Goal: Task Accomplishment & Management: Manage account settings

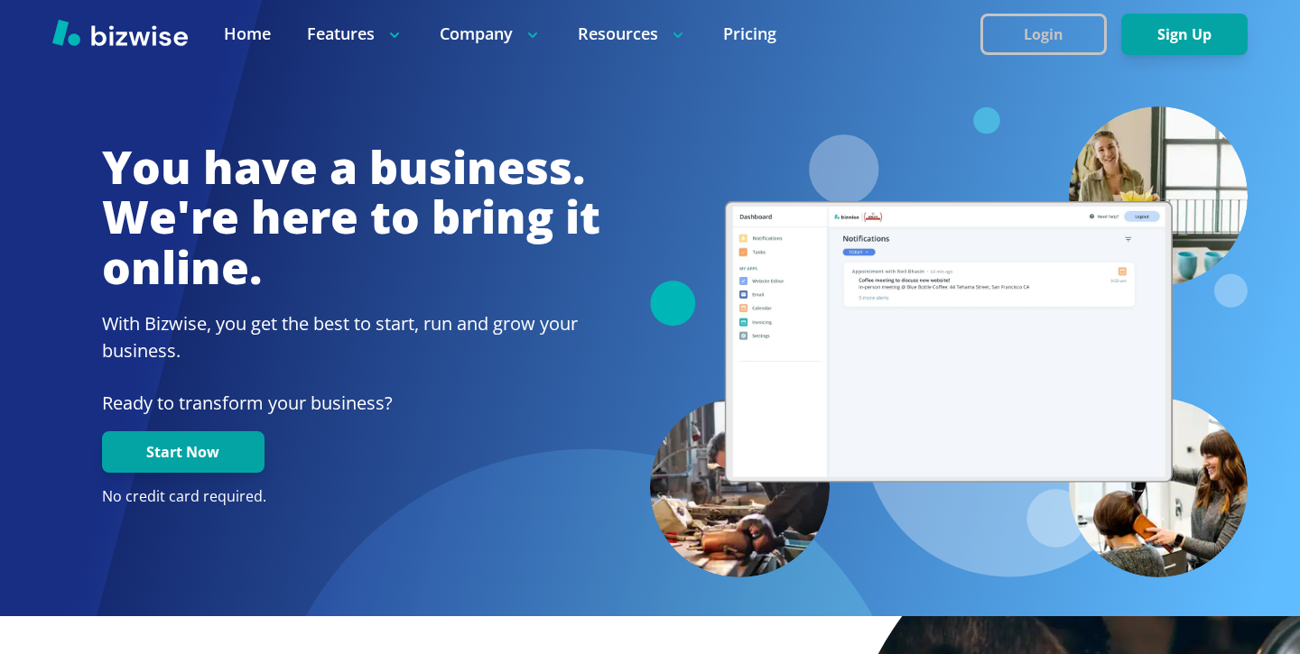
click at [1085, 27] on button "Login" at bounding box center [1043, 35] width 126 height 42
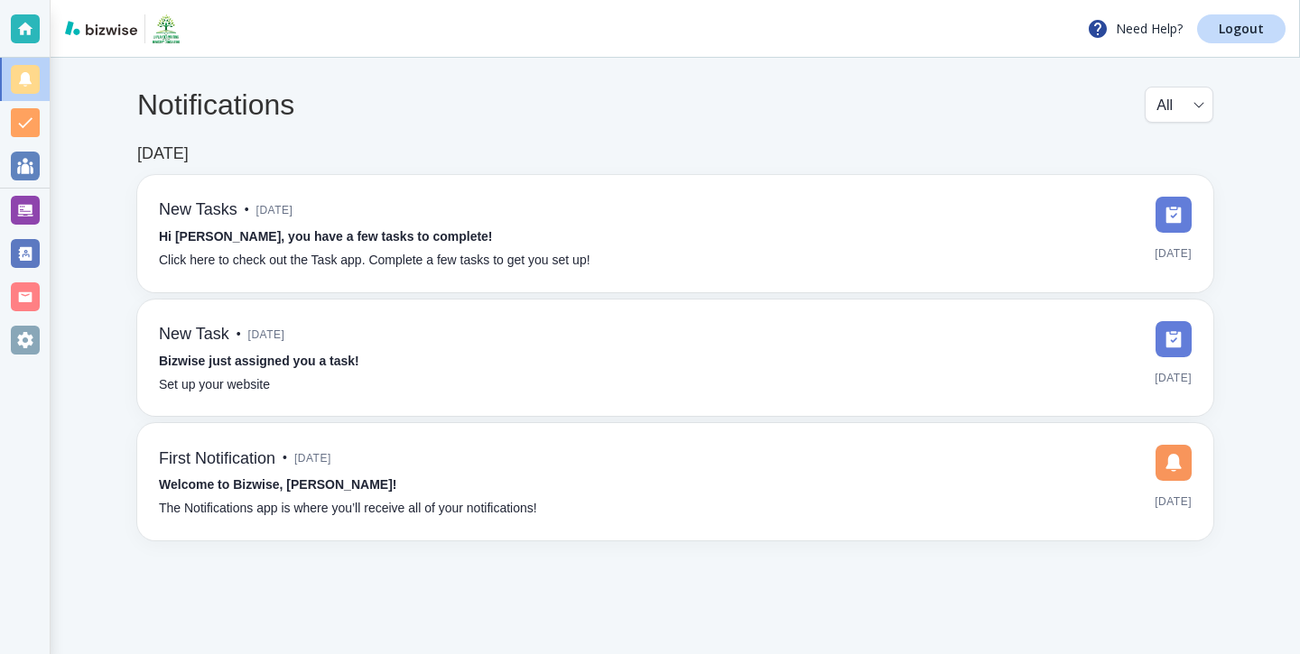
click at [1238, 52] on div "Need Help? Logout" at bounding box center [675, 29] width 1249 height 58
click at [1238, 33] on p "Logout" at bounding box center [1241, 29] width 45 height 13
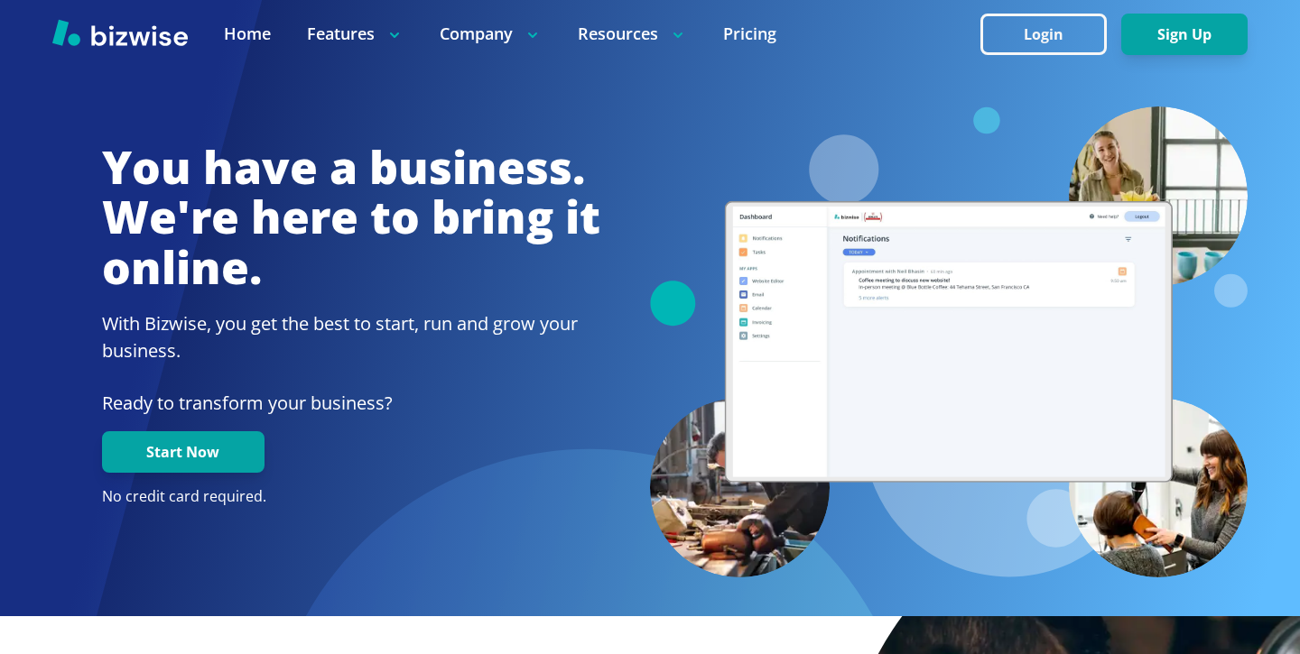
click at [1024, 47] on button "Login" at bounding box center [1043, 35] width 126 height 42
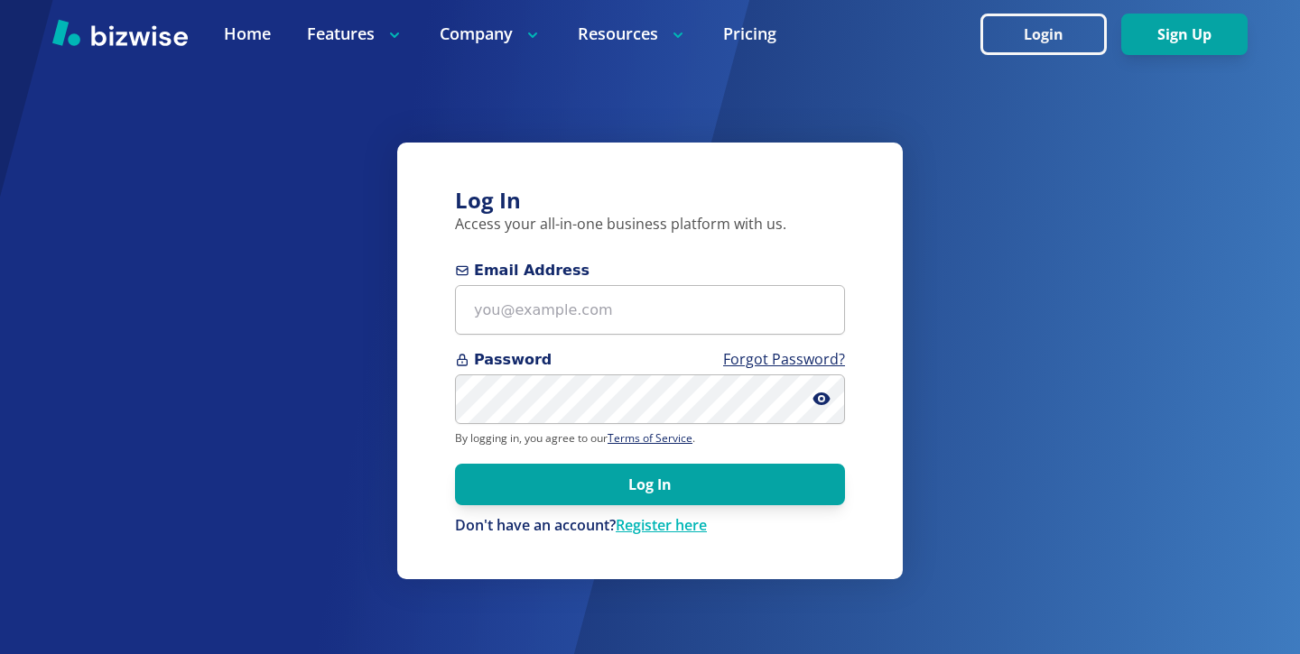
click at [516, 342] on form "Email Address Password Forgot Password? By logging in, you agree to our Terms o…" at bounding box center [650, 398] width 390 height 276
click at [516, 338] on form "Email Address Password Forgot Password? By logging in, you agree to our Terms o…" at bounding box center [650, 398] width 390 height 276
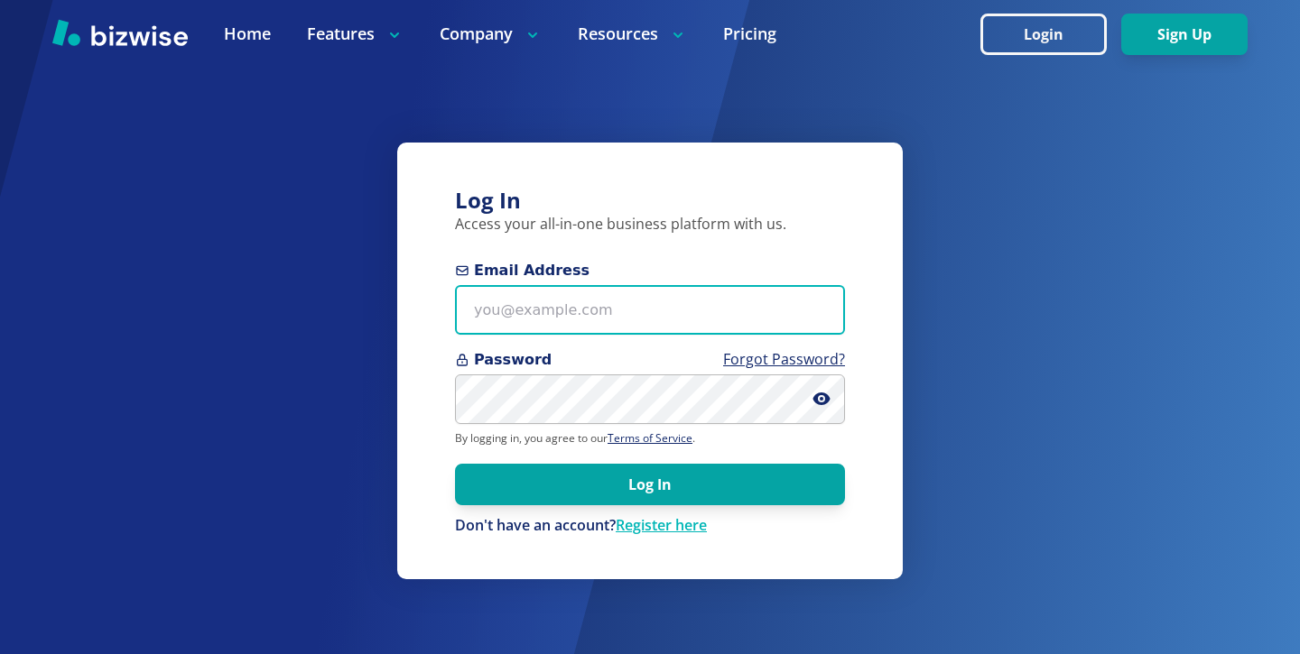
click at [516, 328] on input "Email Address" at bounding box center [650, 310] width 390 height 50
paste input "[EMAIL_ADDRESS][DOMAIN_NAME]"
type input "[EMAIL_ADDRESS][DOMAIN_NAME]"
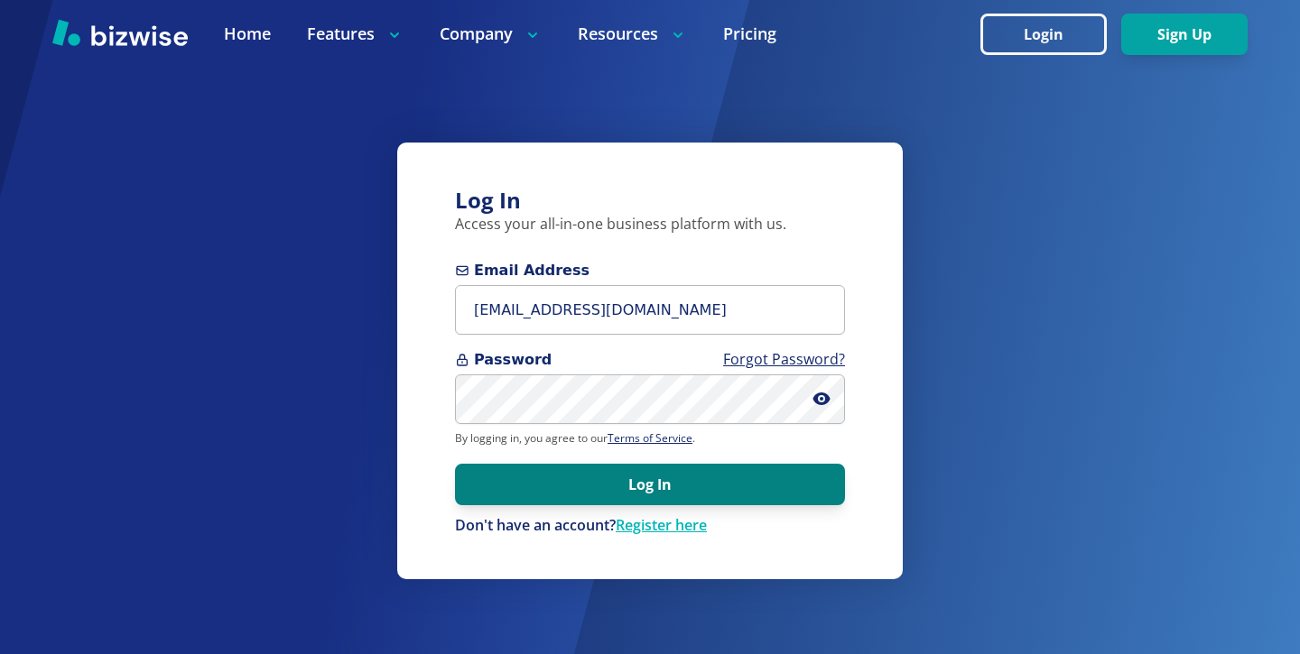
click at [635, 496] on button "Log In" at bounding box center [650, 485] width 390 height 42
